Goal: Task Accomplishment & Management: Manage account settings

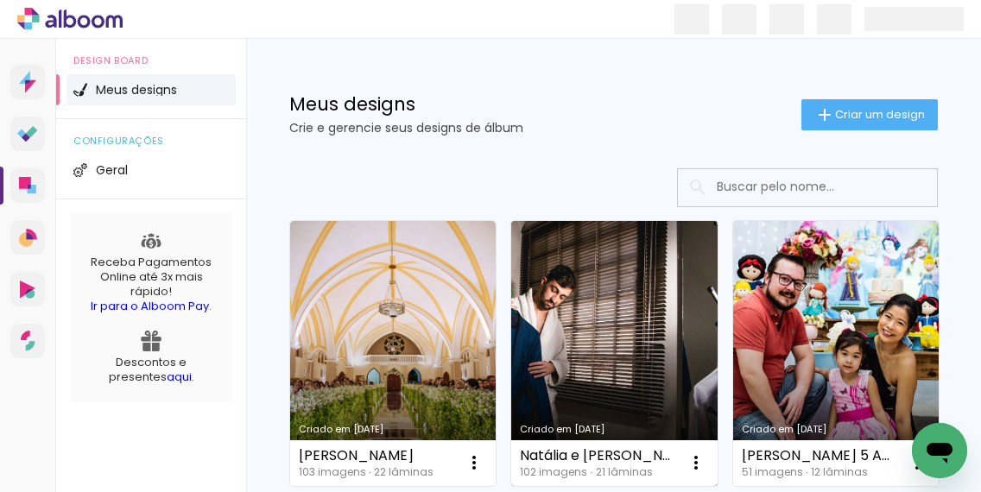
click at [615, 300] on link "Criado em [DATE]" at bounding box center [614, 353] width 206 height 265
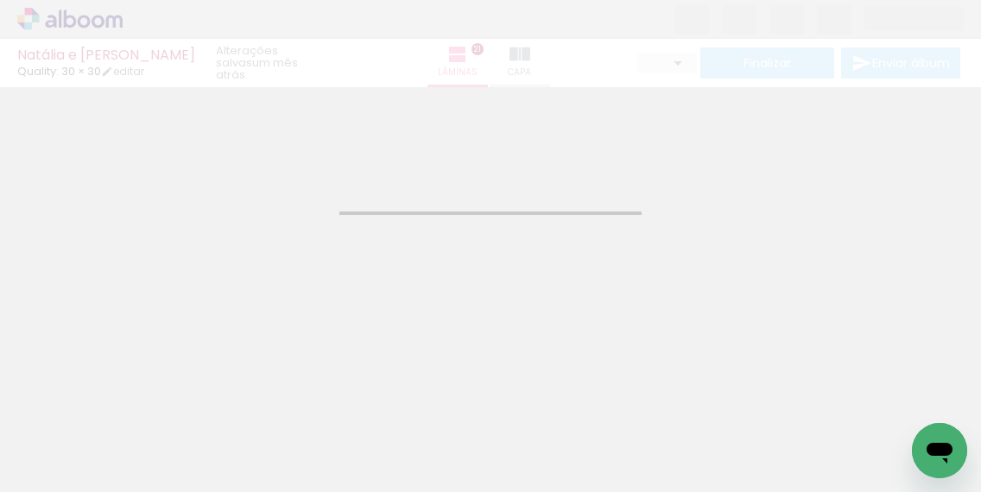
type input "JPG"
type input "Alta, 300 DPI"
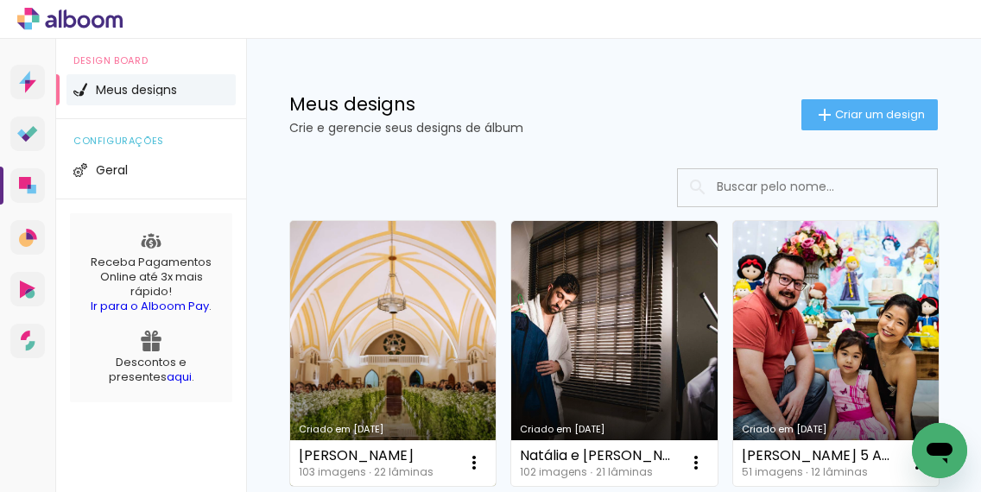
click at [432, 326] on link "Criado em [DATE]" at bounding box center [393, 353] width 206 height 265
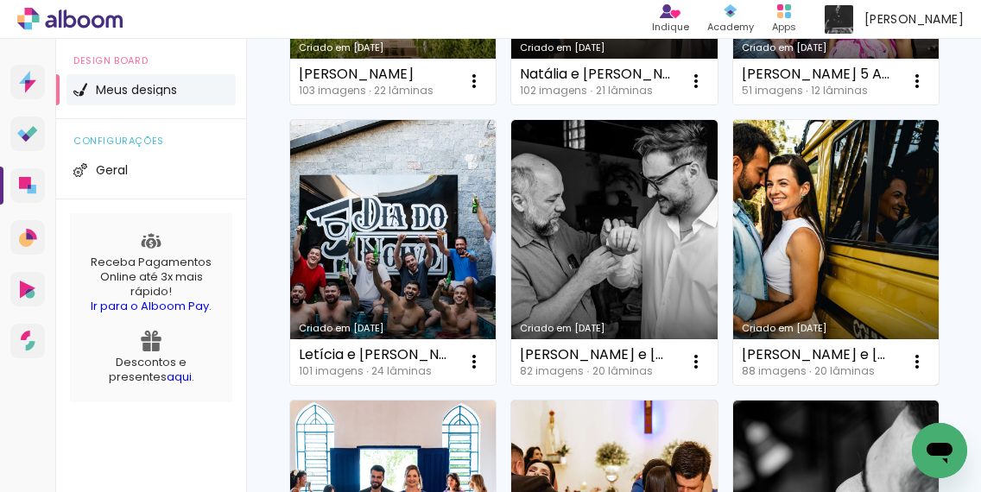
scroll to position [376, 0]
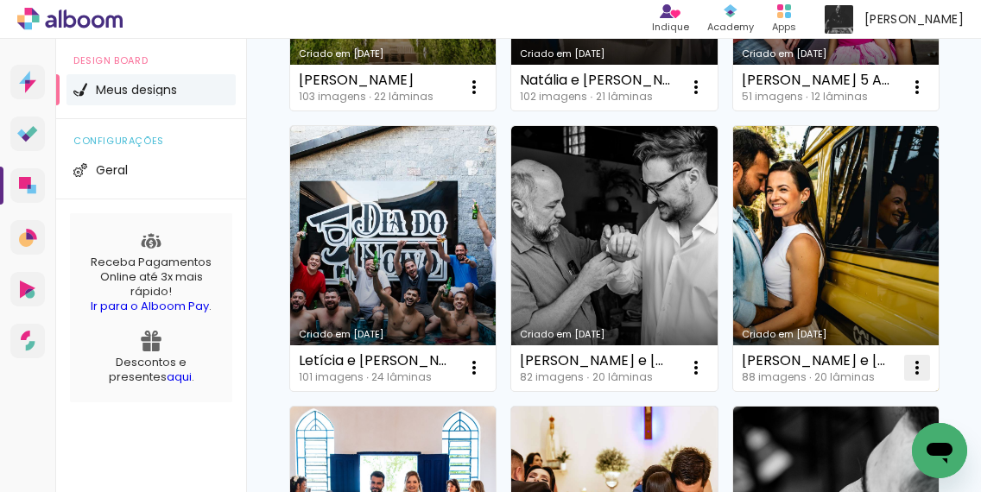
click at [484, 98] on iron-icon at bounding box center [474, 87] width 21 height 21
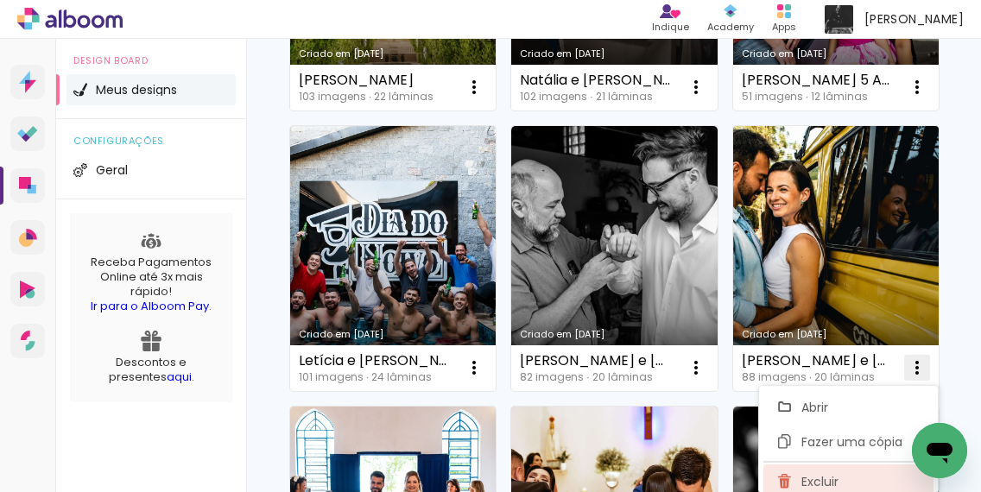
click at [829, 479] on span "Excluir" at bounding box center [819, 482] width 37 height 12
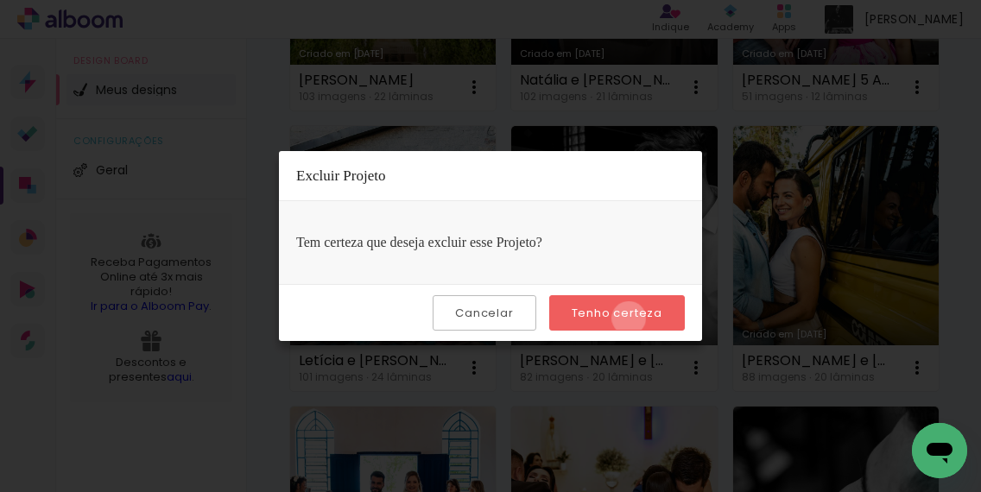
click at [0, 0] on slot "Tenho certeza" at bounding box center [0, 0] width 0 height 0
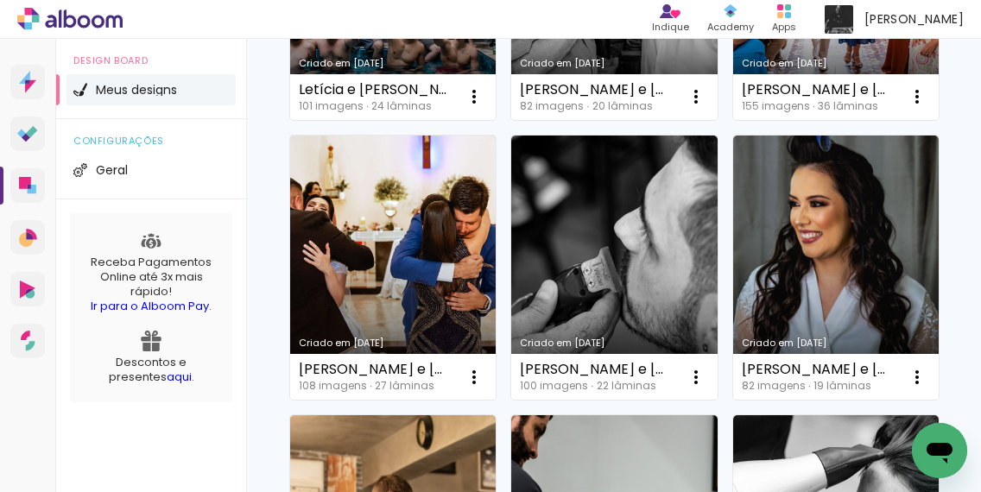
scroll to position [648, 0]
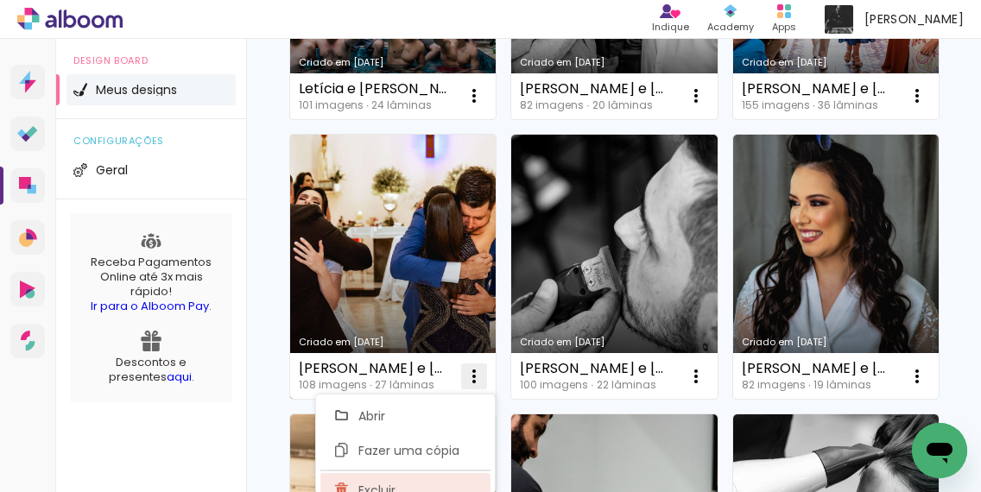
click at [396, 479] on paper-item "Excluir" at bounding box center [405, 490] width 170 height 35
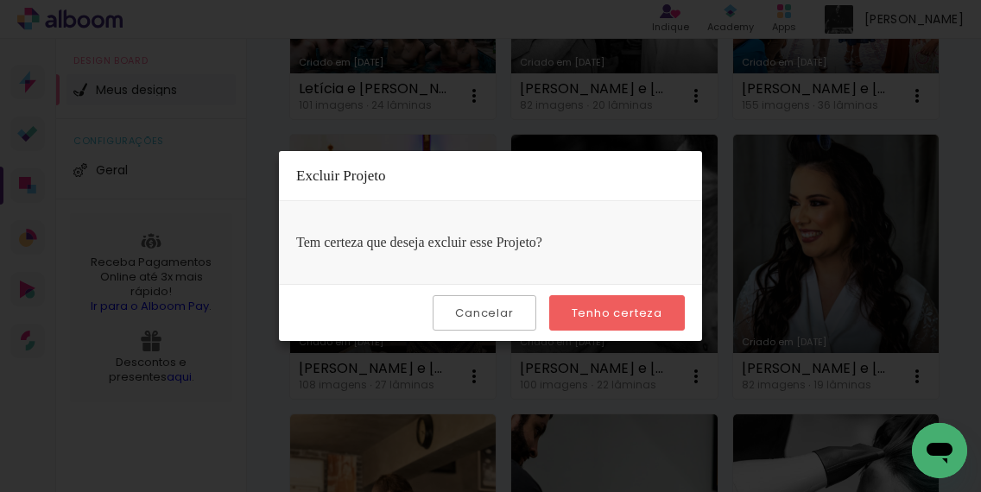
click at [0, 0] on slot "Tenho certeza" at bounding box center [0, 0] width 0 height 0
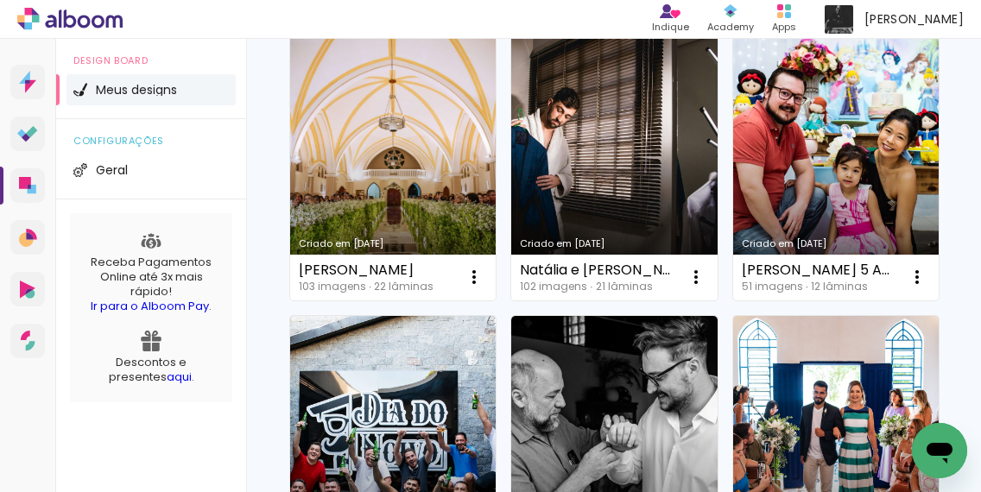
scroll to position [192, 0]
